Goal: Transaction & Acquisition: Purchase product/service

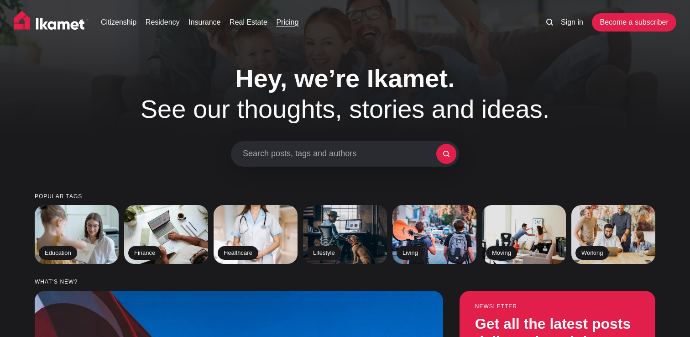
click at [292, 24] on link "Pricing" at bounding box center [287, 22] width 22 height 11
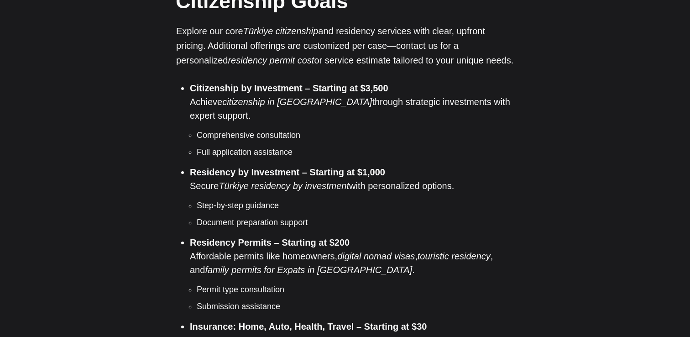
scroll to position [742, 0]
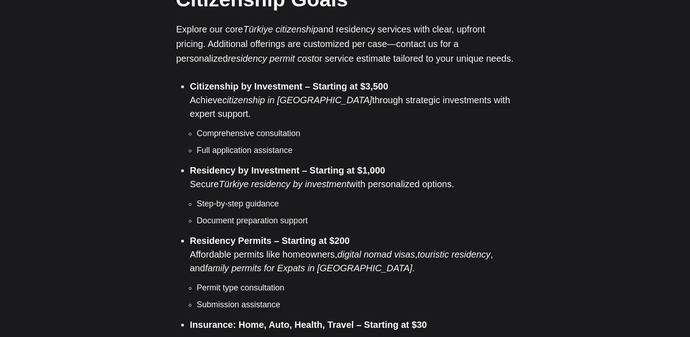
click at [386, 127] on ul "Comprehensive consultation Full application assistance" at bounding box center [352, 141] width 324 height 29
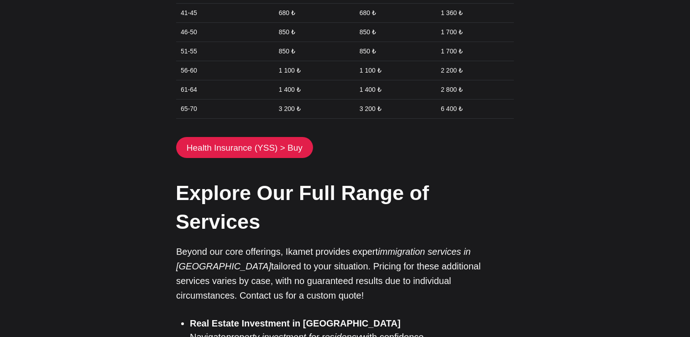
scroll to position [1533, 0]
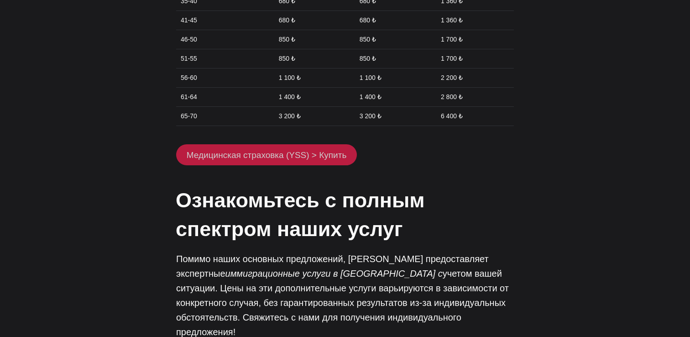
click at [287, 144] on link "Медицинская страховка (YSS) > Купить" at bounding box center [266, 154] width 181 height 21
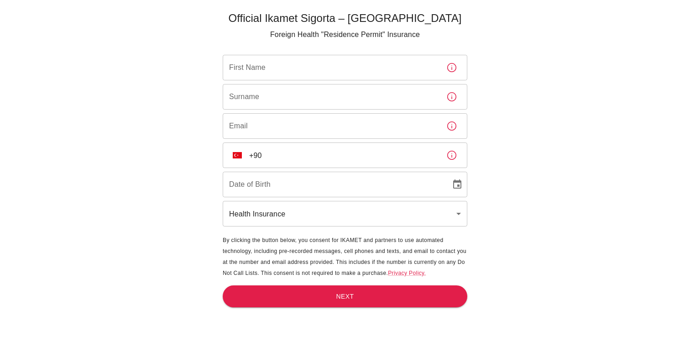
scroll to position [30, 0]
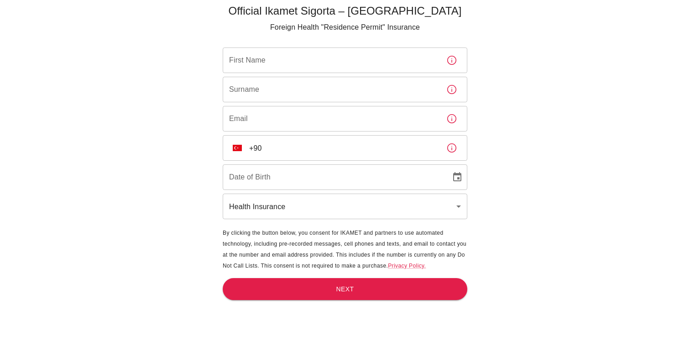
click at [514, 91] on div "Official Ikamet Sigorta – Turkey Foreign Health "Residence Permit" Insurance Fi…" at bounding box center [345, 153] width 690 height 367
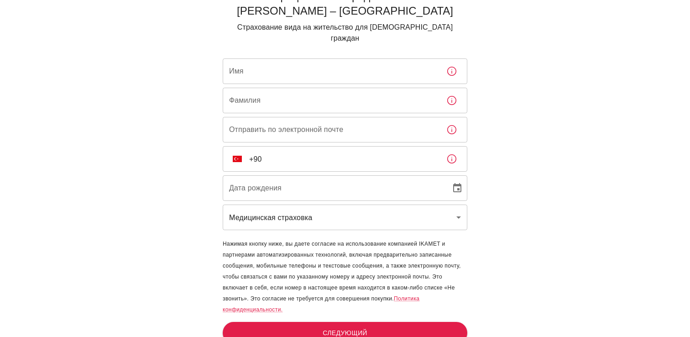
scroll to position [0, 0]
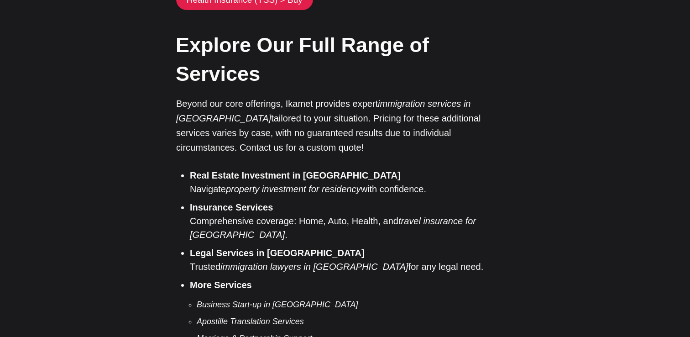
scroll to position [1533, 0]
